Goal: Information Seeking & Learning: Learn about a topic

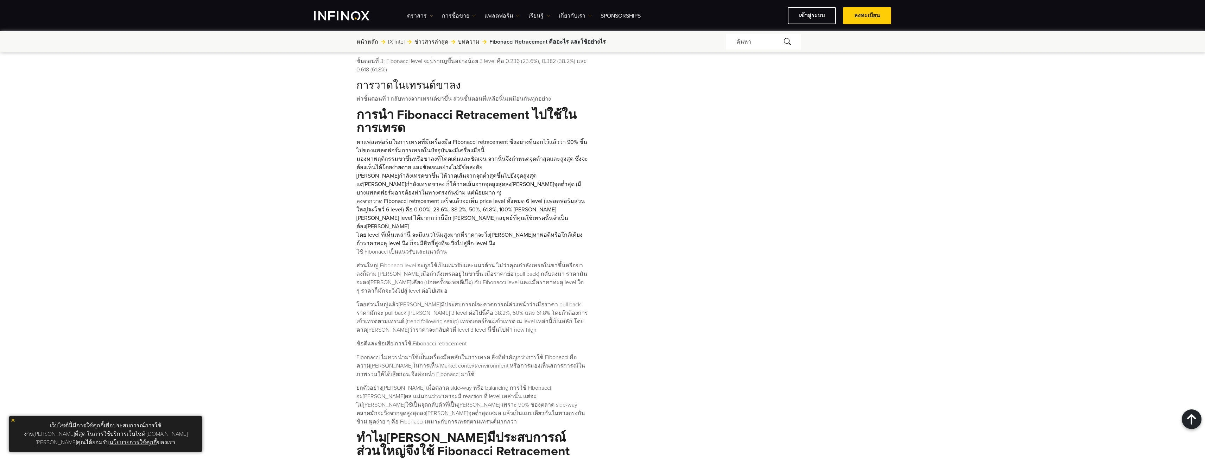
scroll to position [985, 0]
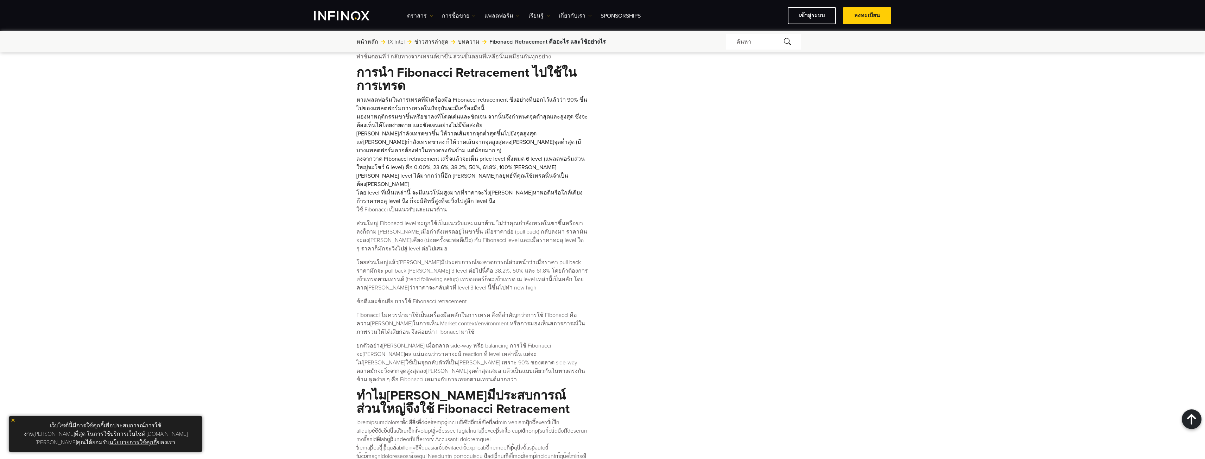
click at [362, 342] on p "ยกตัวอย่าง[PERSON_NAME] เมื่อตลาด side-way หรือ balancing การใช้ Fibonacci จะ[P…" at bounding box center [472, 363] width 232 height 42
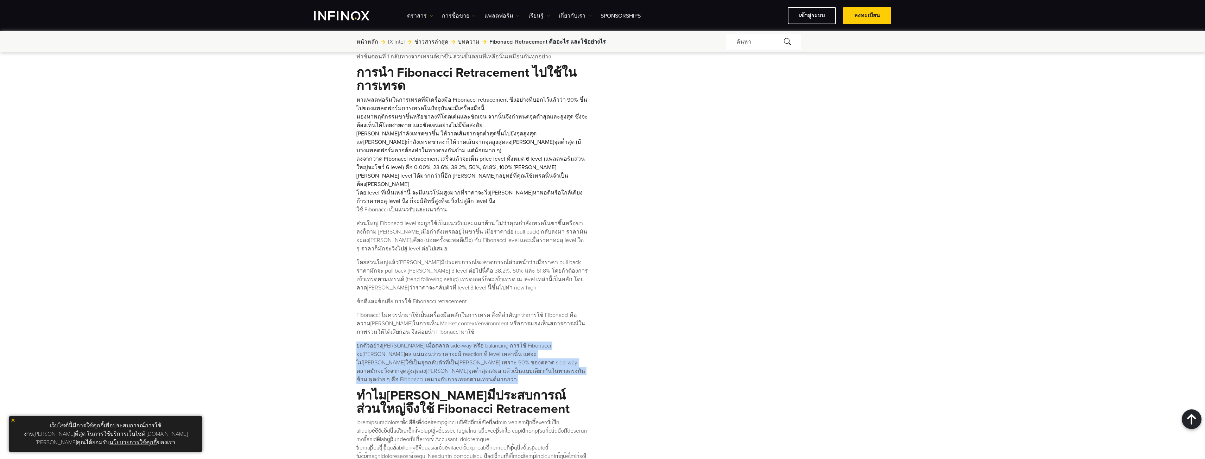
click at [362, 342] on p "ยกตัวอย่าง[PERSON_NAME] เมื่อตลาด side-way หรือ balancing การใช้ Fibonacci จะ[P…" at bounding box center [472, 363] width 232 height 42
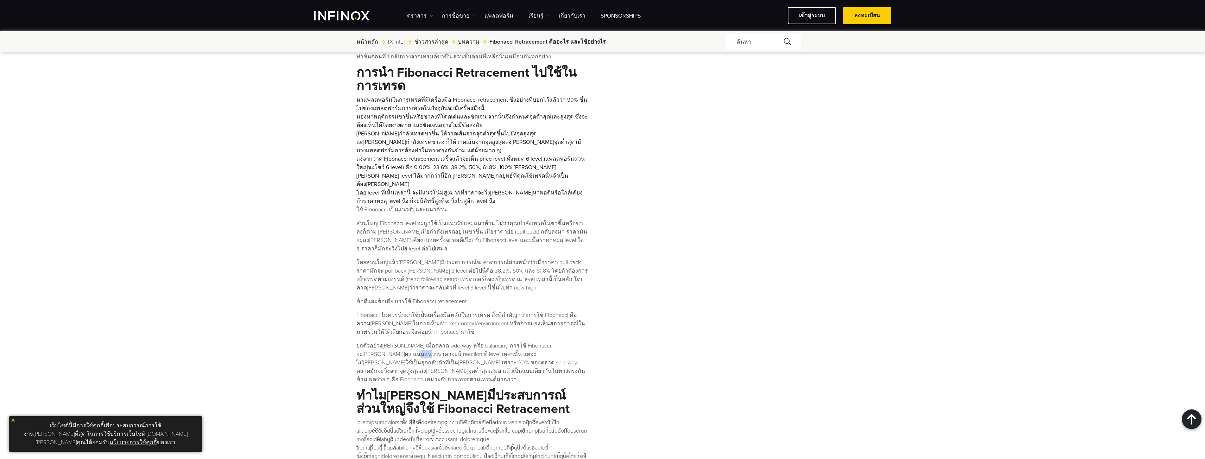
click at [362, 342] on p "ยกตัวอย่าง[PERSON_NAME] เมื่อตลาด side-way หรือ balancing การใช้ Fibonacci จะ[P…" at bounding box center [472, 363] width 232 height 42
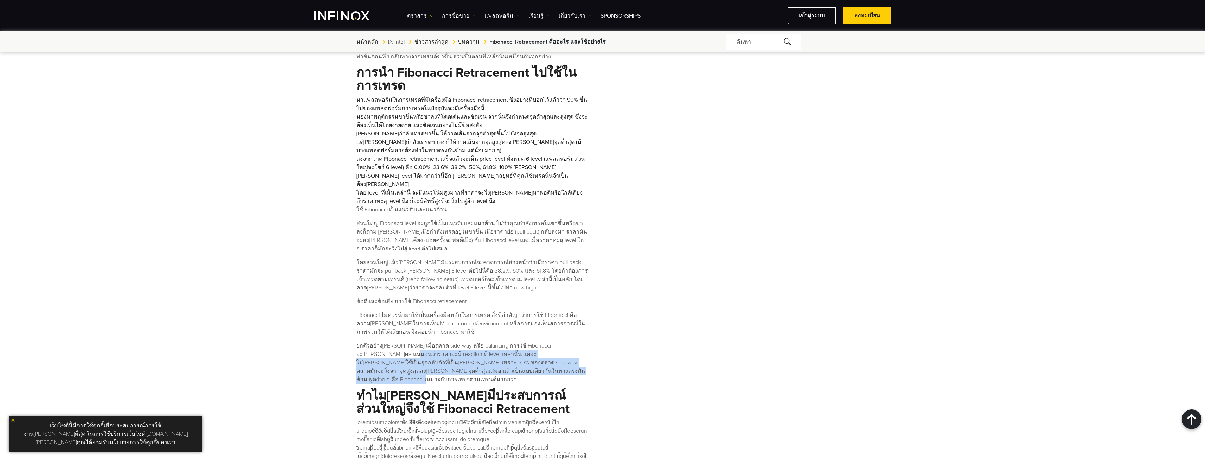
drag, startPoint x: 362, startPoint y: 286, endPoint x: 524, endPoint y: 302, distance: 163.0
click at [524, 342] on p "ยกตัวอย่าง[PERSON_NAME] เมื่อตลาด side-way หรือ balancing การใช้ Fibonacci จะ[P…" at bounding box center [472, 363] width 232 height 42
drag, startPoint x: 524, startPoint y: 302, endPoint x: 309, endPoint y: 278, distance: 216.7
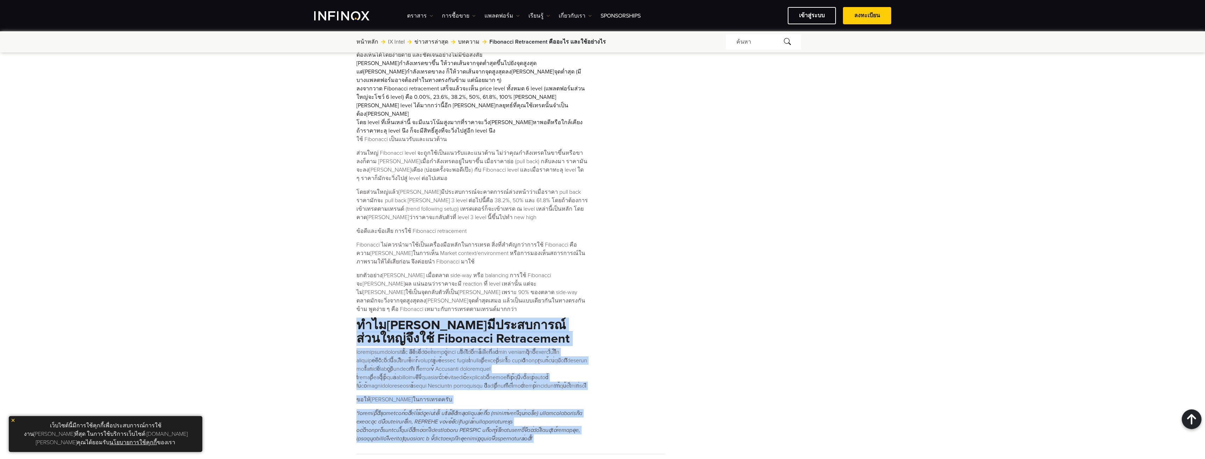
drag, startPoint x: 322, startPoint y: 253, endPoint x: 646, endPoint y: 343, distance: 336.8
